Goal: Information Seeking & Learning: Learn about a topic

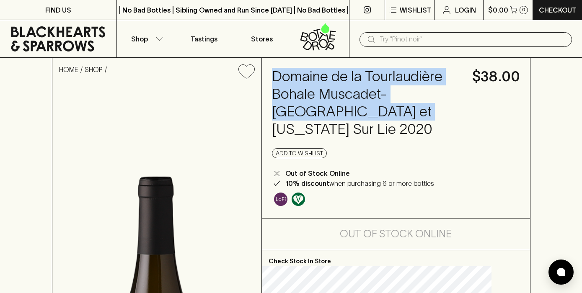
drag, startPoint x: 295, startPoint y: 78, endPoint x: 370, endPoint y: 126, distance: 89.7
click at [370, 126] on h4 "Domaine de la Tourlaudière Bohale Muscadet-[GEOGRAPHIC_DATA] et [US_STATE] Sur …" at bounding box center [367, 103] width 190 height 70
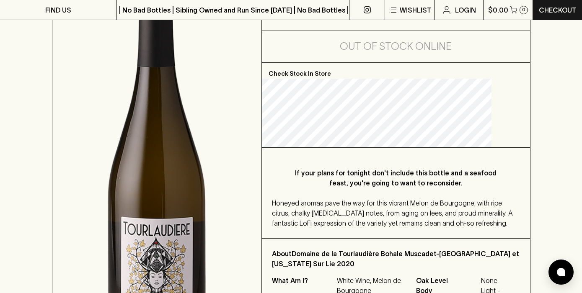
scroll to position [188, 0]
drag, startPoint x: 295, startPoint y: 204, endPoint x: 356, endPoint y: 206, distance: 60.4
click at [356, 206] on div "Honeyed aromas pave the way for this vibrant Melon de Bourgogne, with ripe citr…" at bounding box center [396, 213] width 248 height 30
click at [359, 219] on span "Honeyed aromas pave the way for this vibrant Melon de Bourgogne, with ripe citr…" at bounding box center [392, 213] width 241 height 28
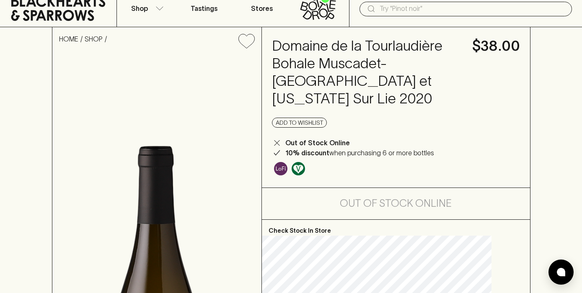
scroll to position [16, 0]
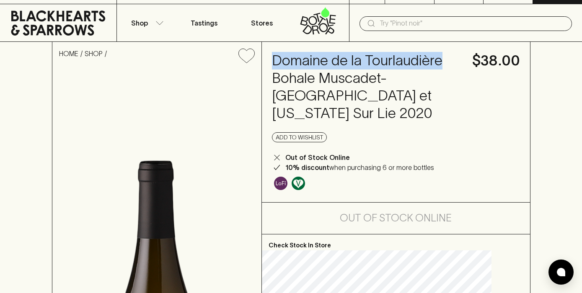
drag, startPoint x: 290, startPoint y: 60, endPoint x: 368, endPoint y: 76, distance: 79.0
click at [368, 76] on div "Domaine de la Tourlaudière Bohale Muscadet-Sevre et [US_STATE] Sur Lie 2020 $38…" at bounding box center [396, 122] width 268 height 160
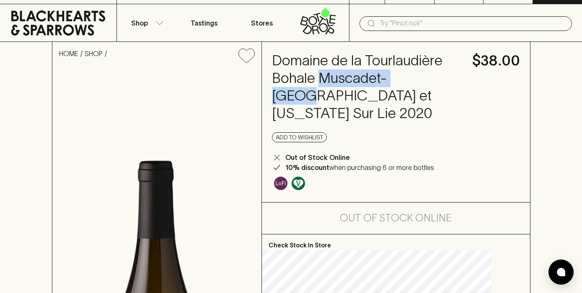
drag, startPoint x: 292, startPoint y: 93, endPoint x: 391, endPoint y: 101, distance: 99.2
click at [391, 101] on h4 "Domaine de la Tourlaudière Bohale Muscadet-[GEOGRAPHIC_DATA] et [US_STATE] Sur …" at bounding box center [367, 87] width 190 height 70
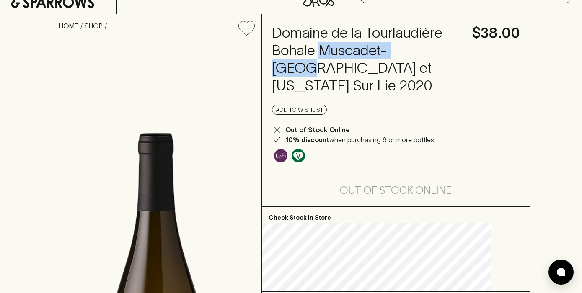
scroll to position [41, 0]
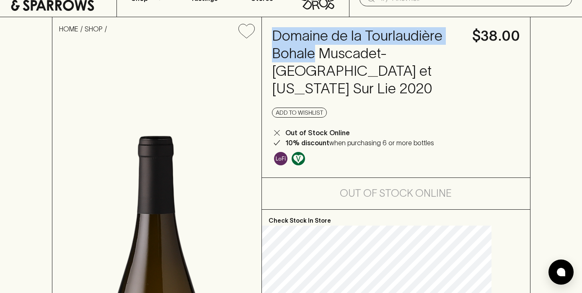
drag, startPoint x: 293, startPoint y: 34, endPoint x: 414, endPoint y: 52, distance: 122.9
click at [414, 52] on h4 "Domaine de la Tourlaudière Bohale Muscadet-[GEOGRAPHIC_DATA] et [US_STATE] Sur …" at bounding box center [367, 62] width 190 height 70
copy h4 "Domaine de la Tourlaudière Bohale"
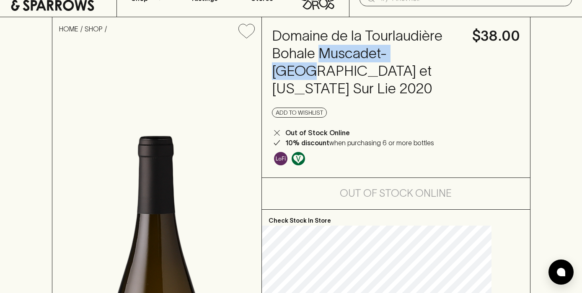
drag, startPoint x: 291, startPoint y: 68, endPoint x: 394, endPoint y: 68, distance: 102.6
click at [394, 68] on h4 "Domaine de la Tourlaudière Bohale Muscadet-[GEOGRAPHIC_DATA] et [US_STATE] Sur …" at bounding box center [367, 62] width 190 height 70
copy h4 "Muscadet-Sevre"
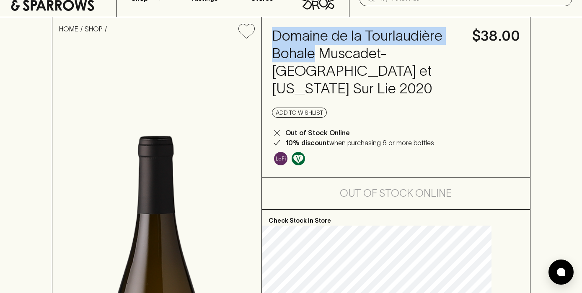
drag, startPoint x: 292, startPoint y: 32, endPoint x: 423, endPoint y: 60, distance: 133.6
click at [423, 60] on h4 "Domaine de la Tourlaudière Bohale Muscadet-[GEOGRAPHIC_DATA] et [US_STATE] Sur …" at bounding box center [367, 62] width 190 height 70
copy h4 "Domaine de la Tourlaudière Bohale"
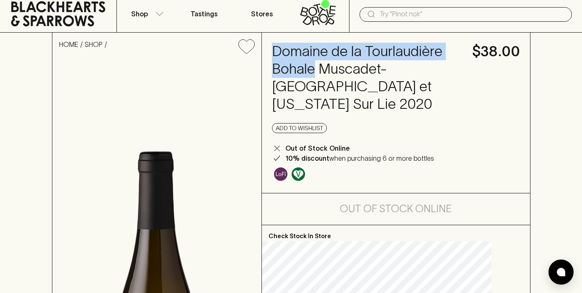
scroll to position [25, 0]
click at [390, 137] on div "Domaine de la Tourlaudière Bohale Muscadet-Sevre et [US_STATE] Sur Lie 2020 $38…" at bounding box center [396, 113] width 268 height 160
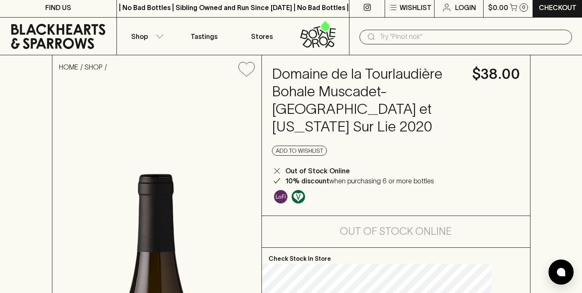
scroll to position [0, 0]
